Goal: Task Accomplishment & Management: Use online tool/utility

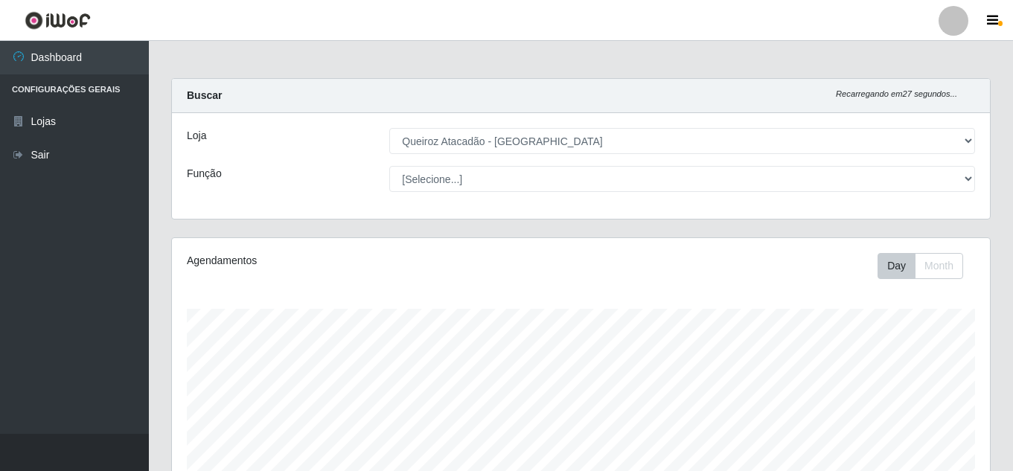
select select "225"
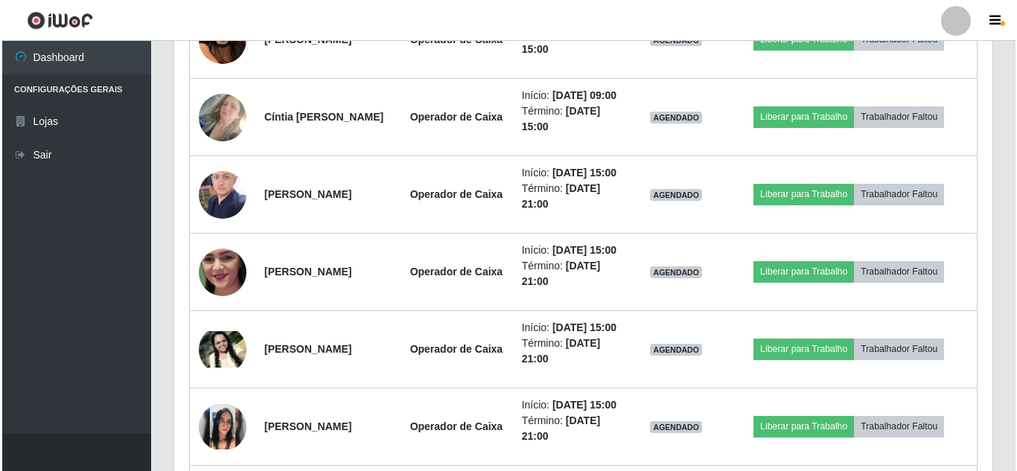
scroll to position [881, 0]
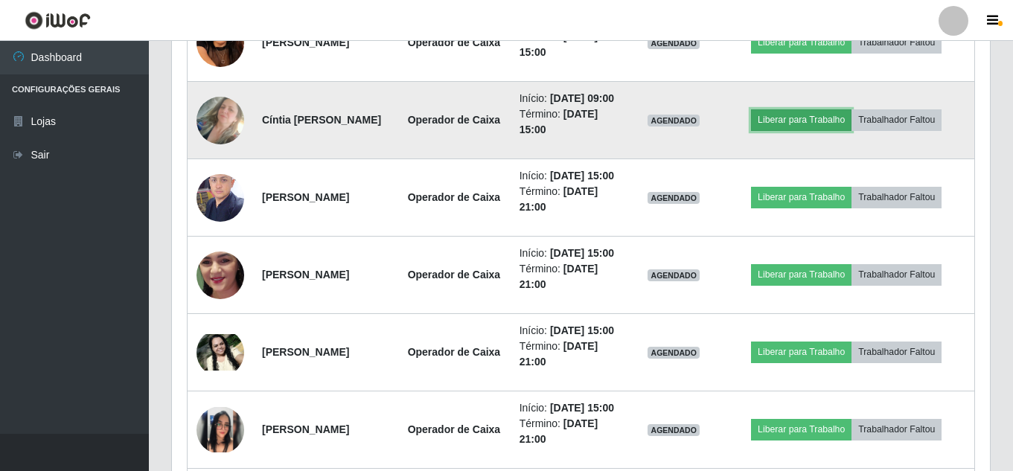
click at [791, 130] on button "Liberar para Trabalho" at bounding box center [801, 119] width 101 height 21
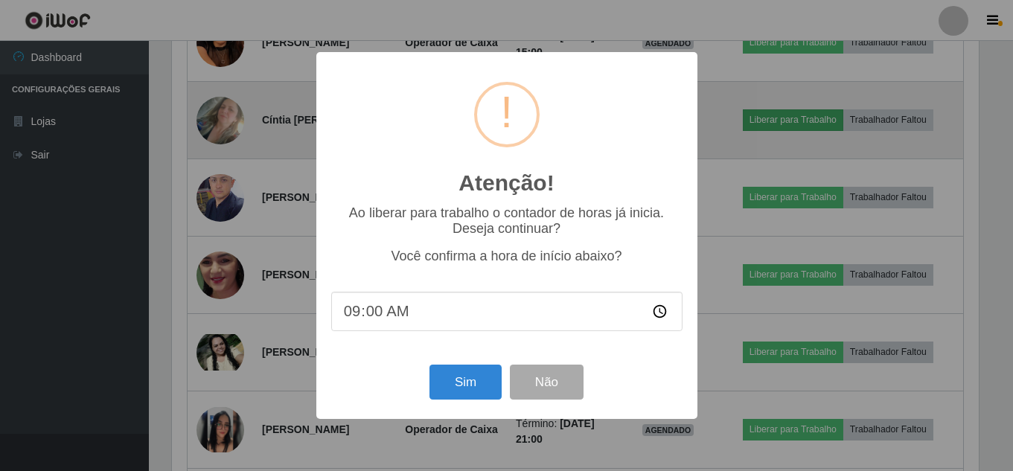
scroll to position [309, 811]
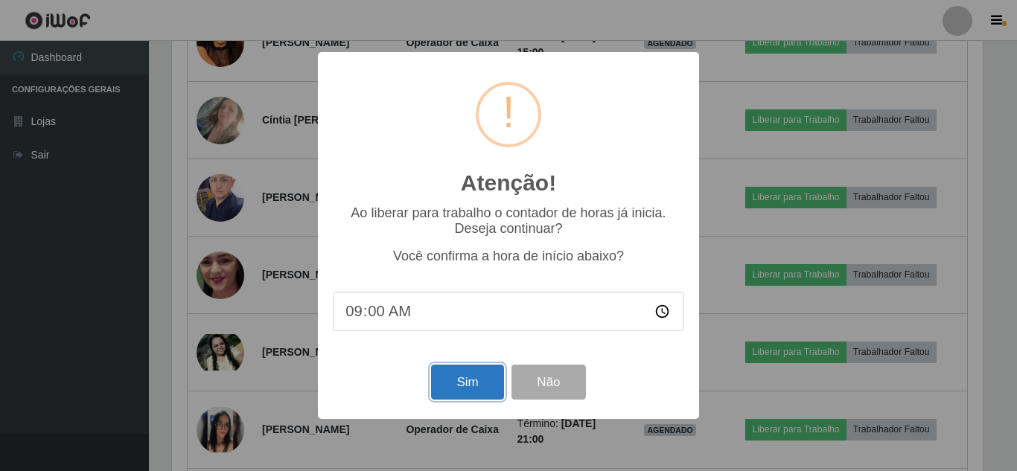
click at [465, 395] on button "Sim" at bounding box center [467, 382] width 72 height 35
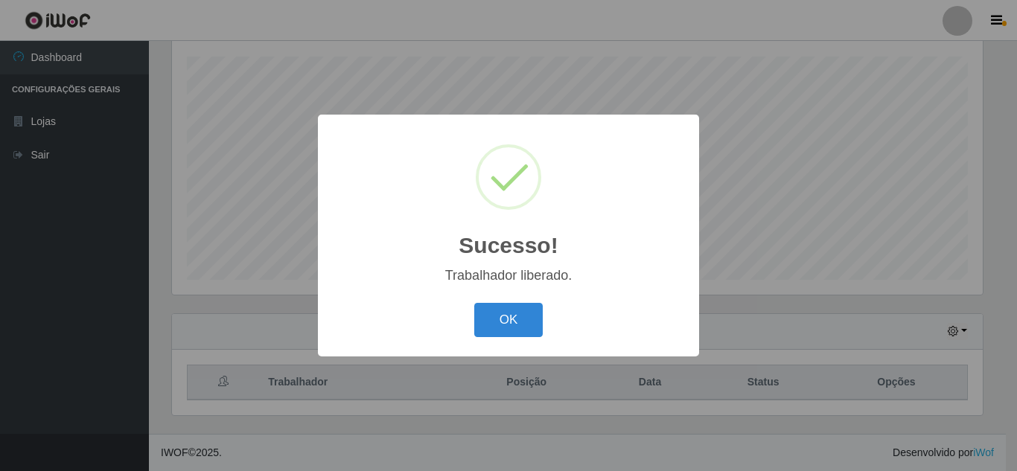
click at [474, 303] on button "OK" at bounding box center [508, 320] width 69 height 35
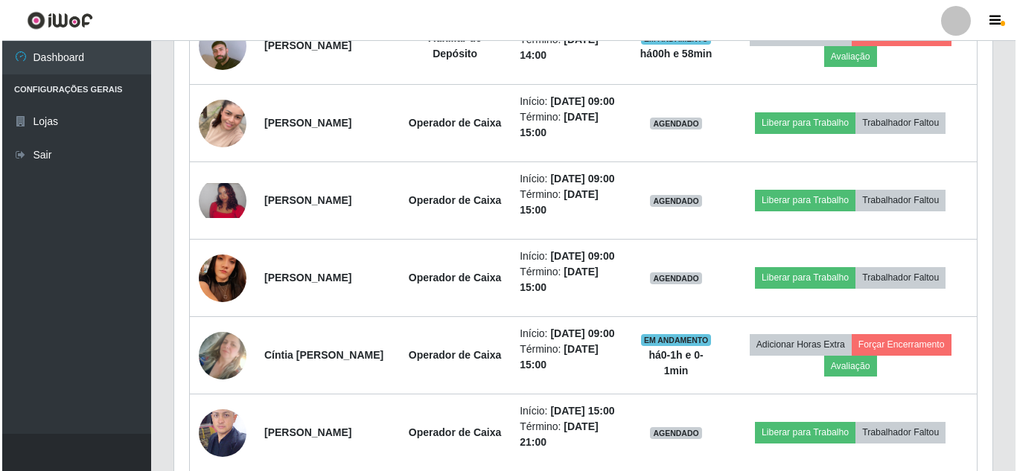
scroll to position [666, 0]
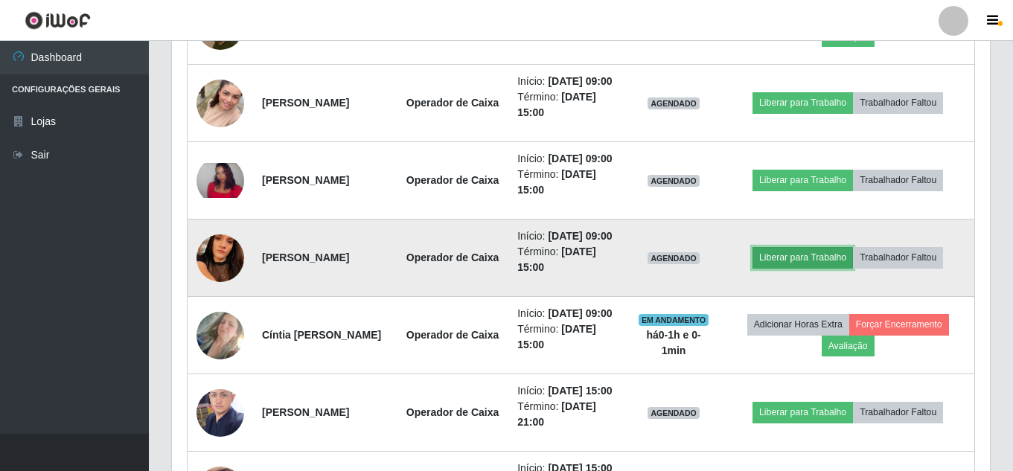
click at [832, 268] on button "Liberar para Trabalho" at bounding box center [803, 257] width 101 height 21
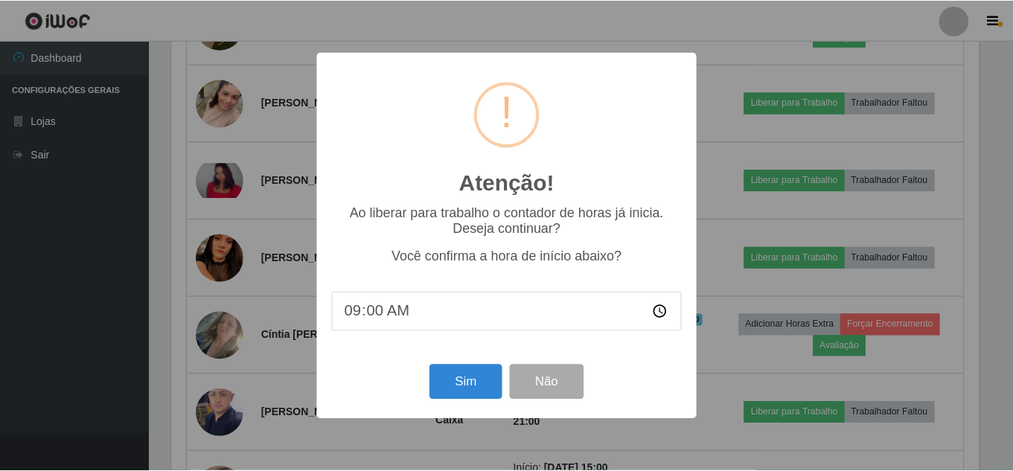
scroll to position [309, 811]
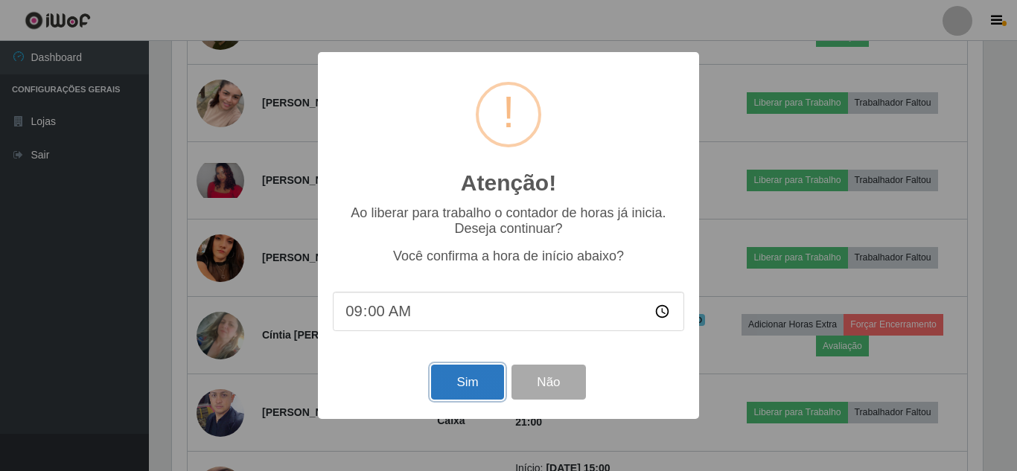
click at [465, 383] on button "Sim" at bounding box center [467, 382] width 72 height 35
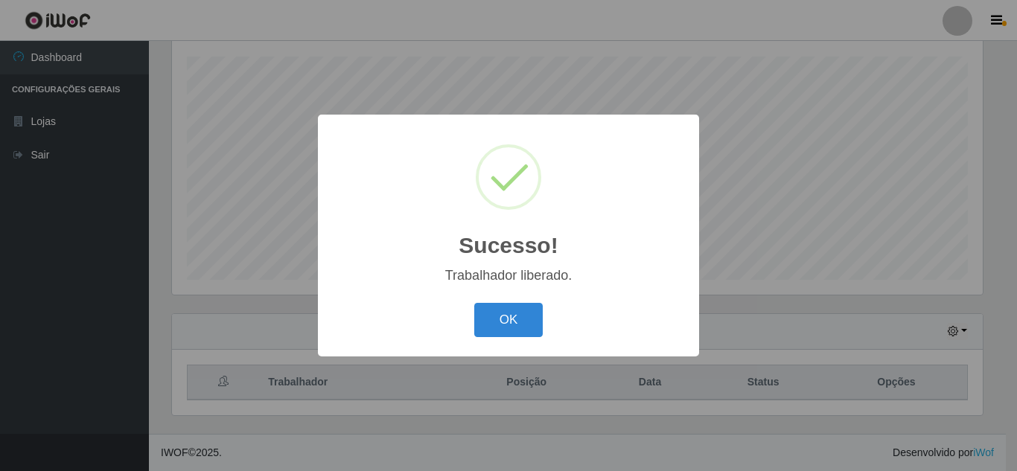
click at [474, 303] on button "OK" at bounding box center [508, 320] width 69 height 35
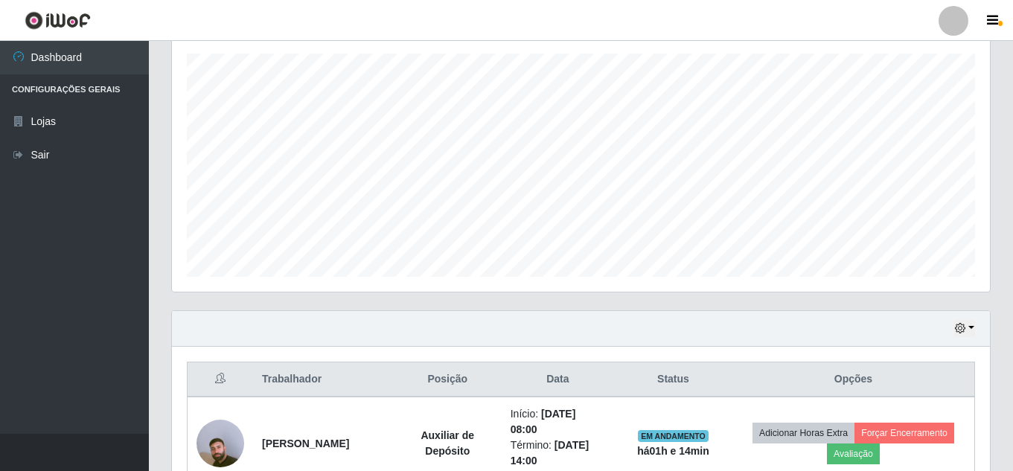
scroll to position [550, 0]
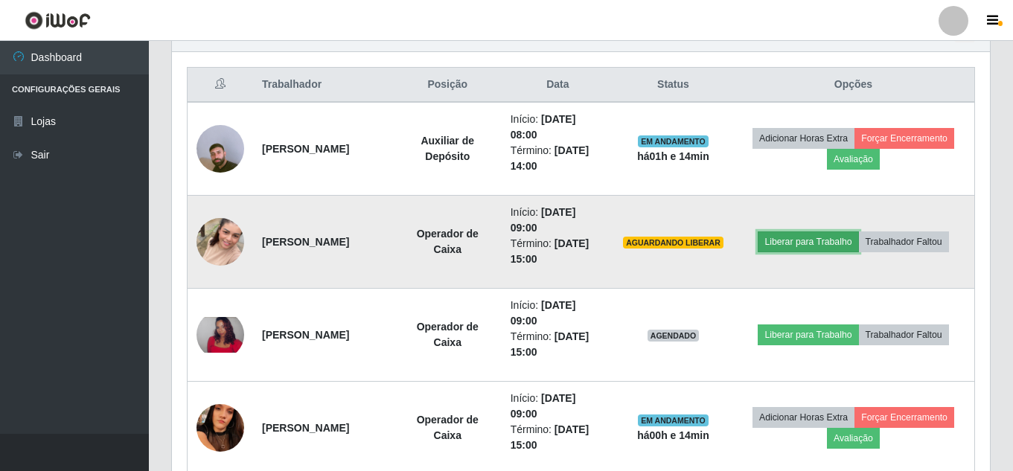
click at [822, 243] on button "Liberar para Trabalho" at bounding box center [808, 242] width 101 height 21
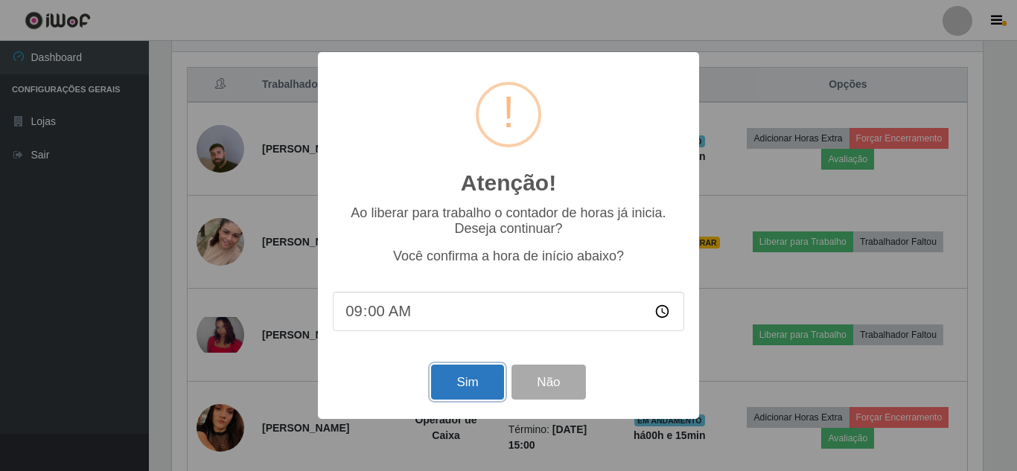
click at [485, 388] on button "Sim" at bounding box center [467, 382] width 72 height 35
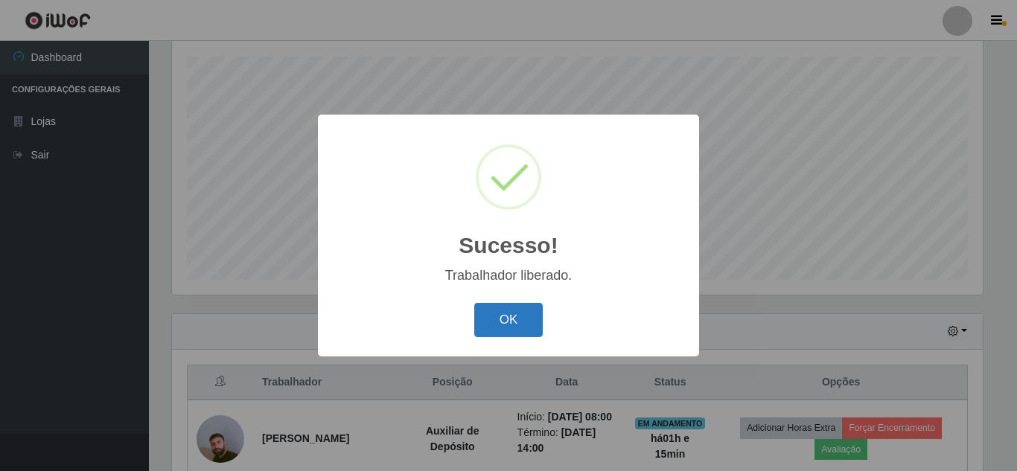
click at [510, 314] on button "OK" at bounding box center [508, 320] width 69 height 35
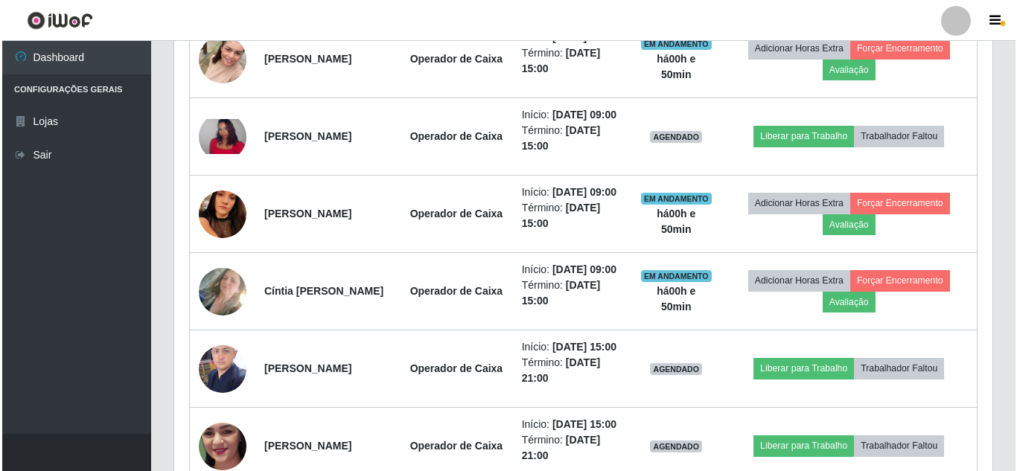
scroll to position [722, 0]
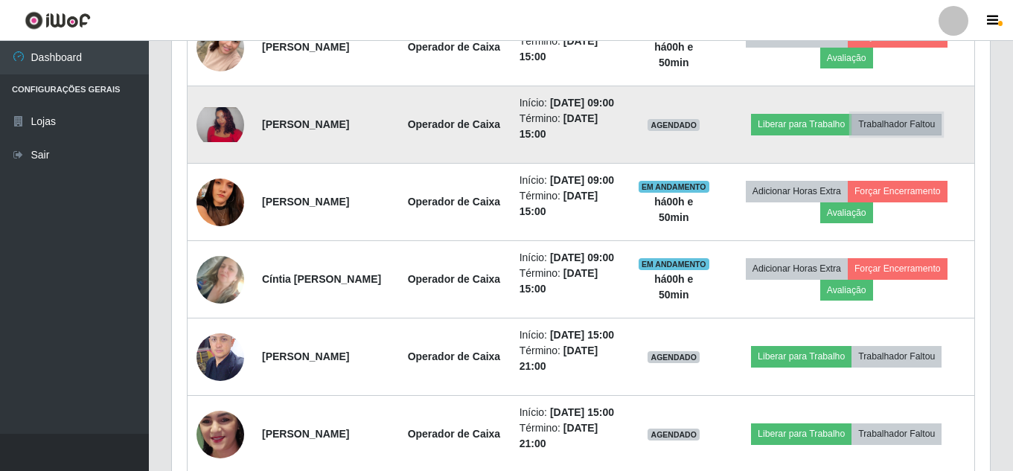
click at [912, 135] on button "Trabalhador Faltou" at bounding box center [897, 124] width 90 height 21
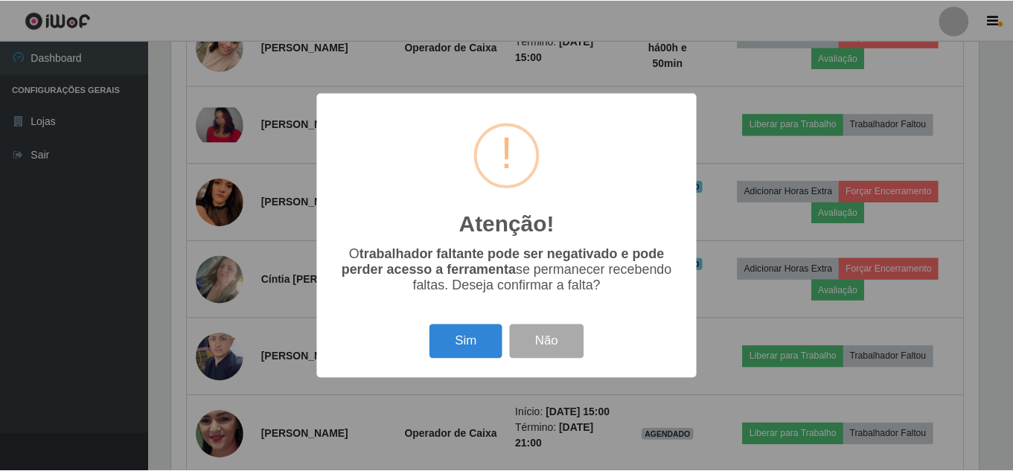
scroll to position [309, 811]
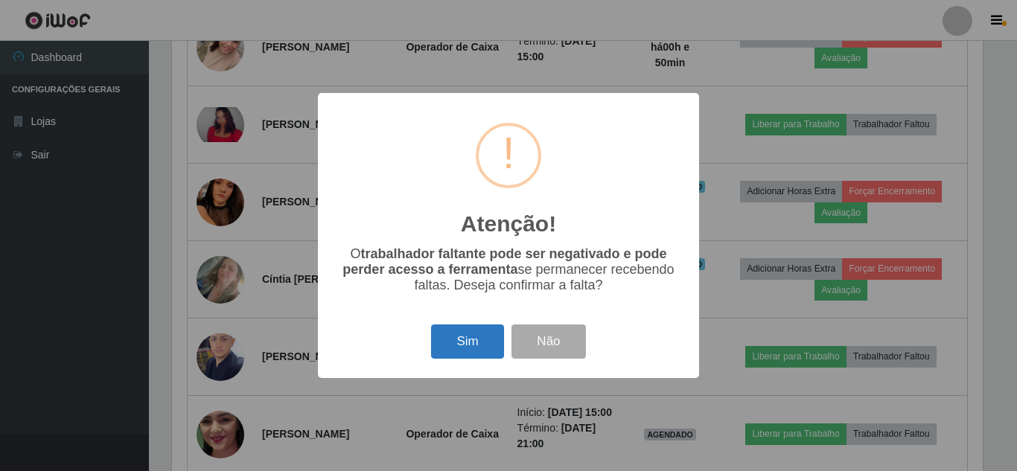
click at [492, 335] on button "Sim" at bounding box center [467, 342] width 72 height 35
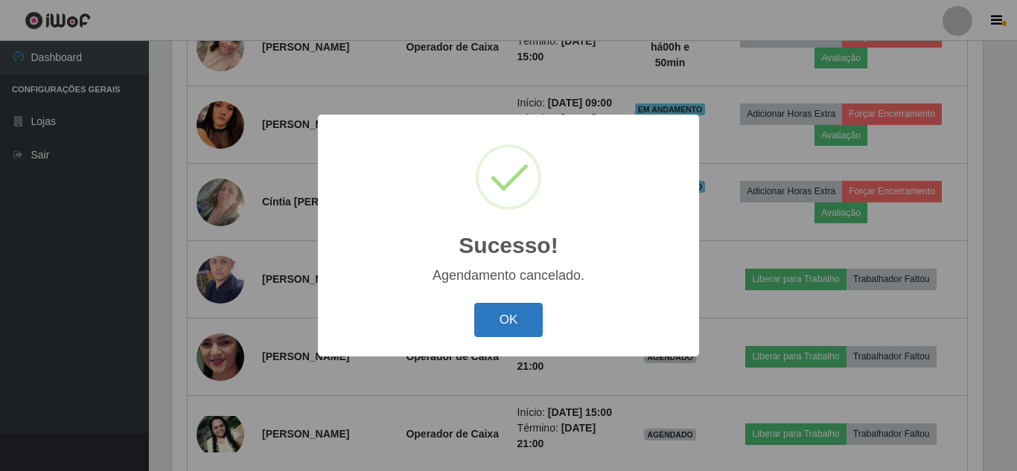
click at [511, 321] on button "OK" at bounding box center [508, 320] width 69 height 35
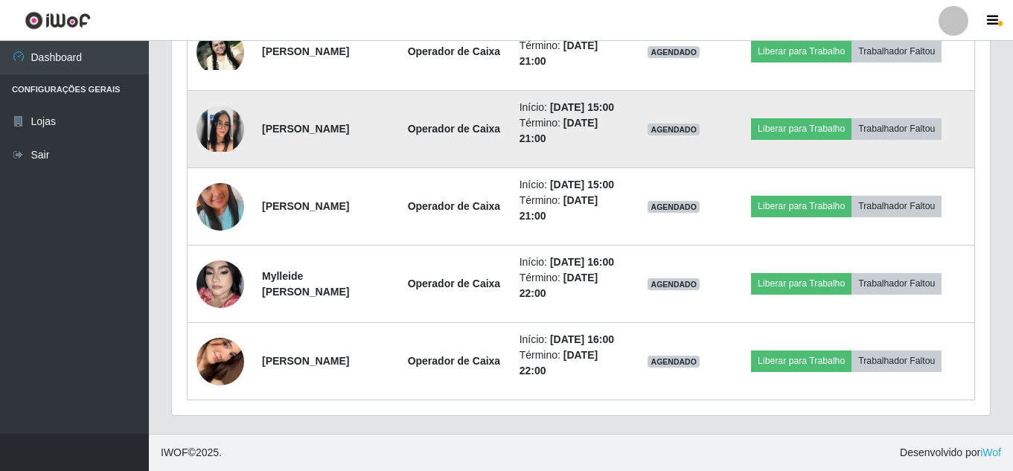
scroll to position [1276, 0]
